Goal: Information Seeking & Learning: Learn about a topic

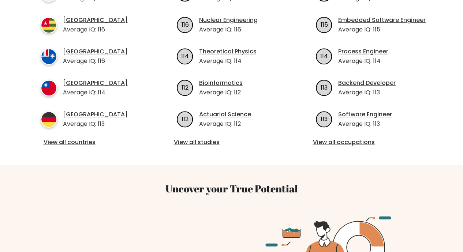
scroll to position [312, 0]
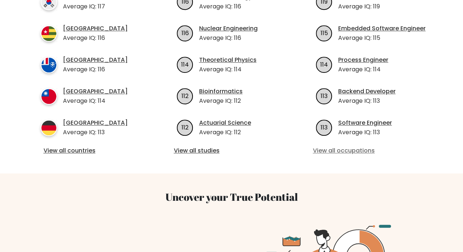
click at [343, 146] on link "View all occupations" at bounding box center [371, 150] width 116 height 9
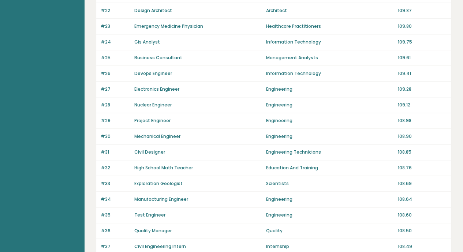
scroll to position [525, 0]
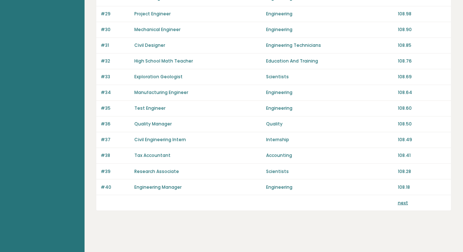
click at [400, 199] on link "next" at bounding box center [402, 202] width 10 height 6
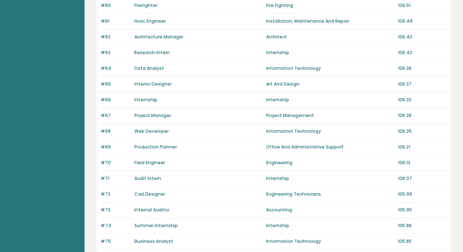
scroll to position [525, 0]
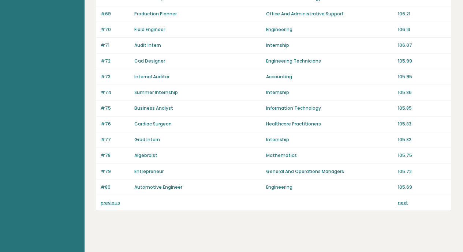
click at [403, 199] on link "next" at bounding box center [402, 202] width 10 height 6
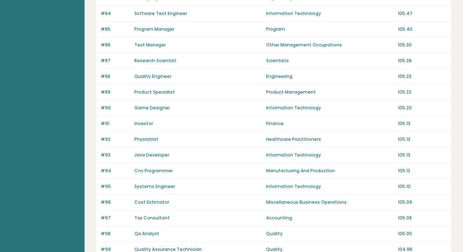
scroll to position [128, 0]
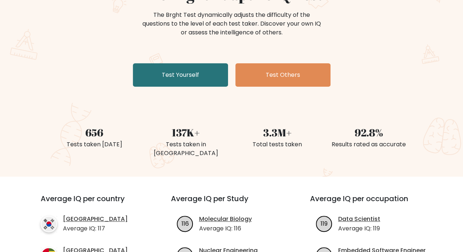
scroll to position [73, 0]
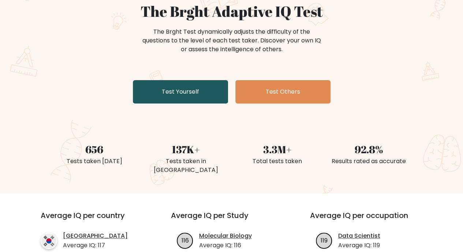
click at [214, 84] on link "Test Yourself" at bounding box center [180, 91] width 95 height 23
